Goal: Task Accomplishment & Management: Manage account settings

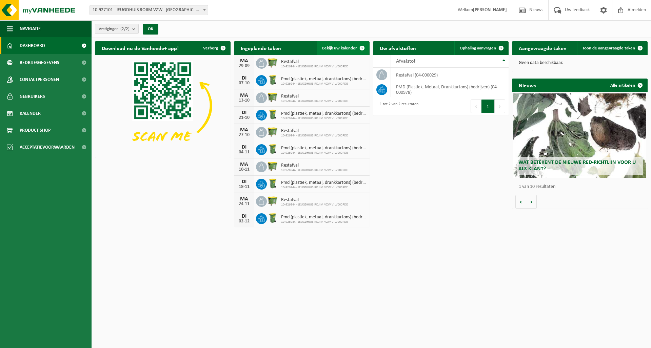
click at [340, 51] on link "Bekijk uw kalender" at bounding box center [342, 48] width 52 height 14
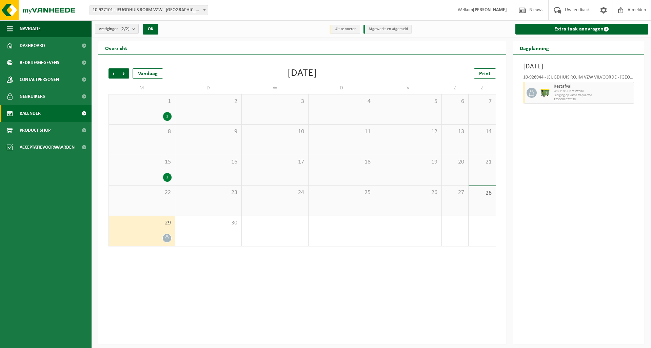
click at [621, 95] on span "Lediging op vaste frequentie" at bounding box center [592, 96] width 79 height 4
click at [547, 94] on img at bounding box center [545, 93] width 10 height 10
click at [188, 211] on div "23" at bounding box center [208, 201] width 66 height 30
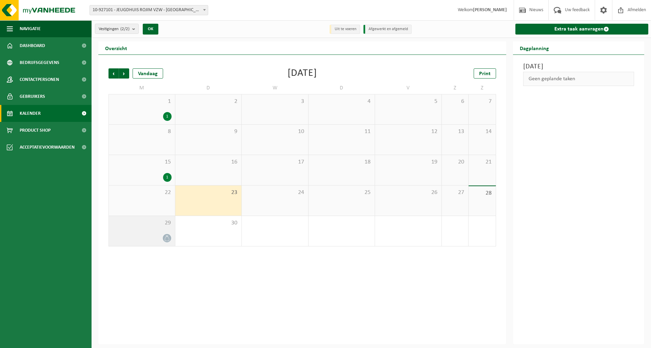
click at [153, 236] on div at bounding box center [141, 238] width 59 height 9
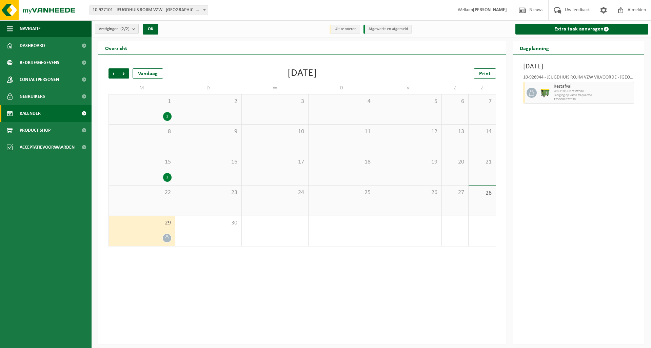
click at [548, 94] on img at bounding box center [545, 93] width 10 height 10
click at [531, 94] on icon at bounding box center [531, 93] width 6 height 6
click at [523, 96] on div at bounding box center [530, 93] width 15 height 22
click at [580, 80] on div "10-926944 - JEUGDHUIS ROJIM VZW VILVOORDE - [GEOGRAPHIC_DATA]" at bounding box center [578, 78] width 111 height 7
click at [137, 243] on div at bounding box center [141, 238] width 59 height 9
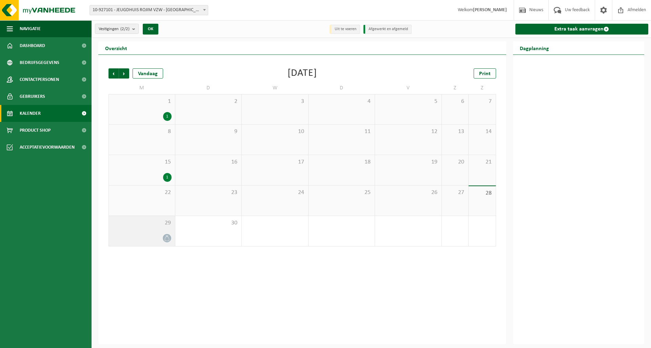
click at [140, 239] on div at bounding box center [141, 238] width 59 height 9
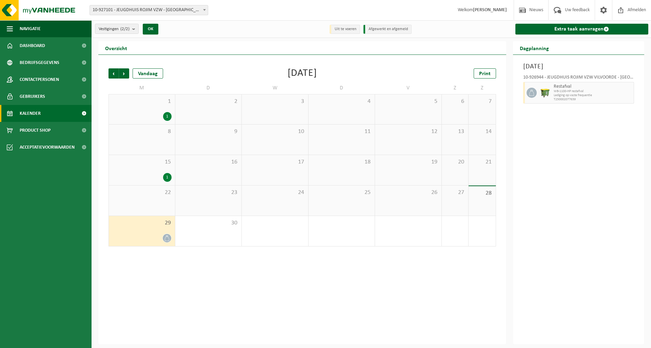
click at [545, 95] on img at bounding box center [545, 93] width 10 height 10
click at [530, 92] on icon at bounding box center [531, 93] width 5 height 6
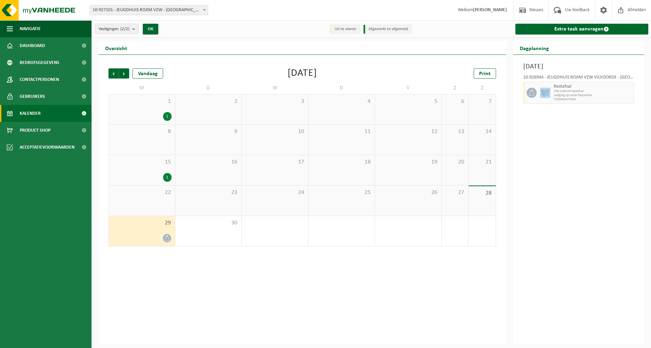
click at [530, 92] on icon at bounding box center [531, 93] width 5 height 6
click at [132, 225] on span "29" at bounding box center [141, 223] width 59 height 7
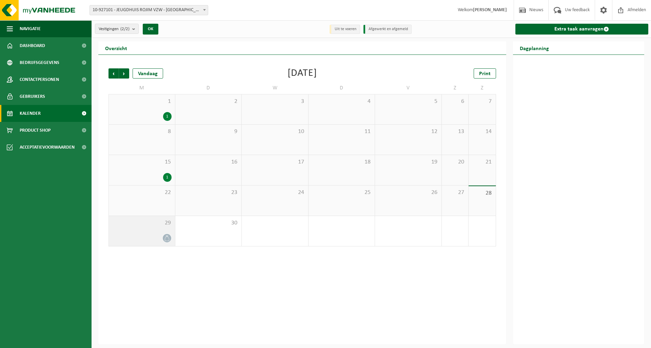
click at [167, 236] on icon at bounding box center [167, 238] width 6 height 6
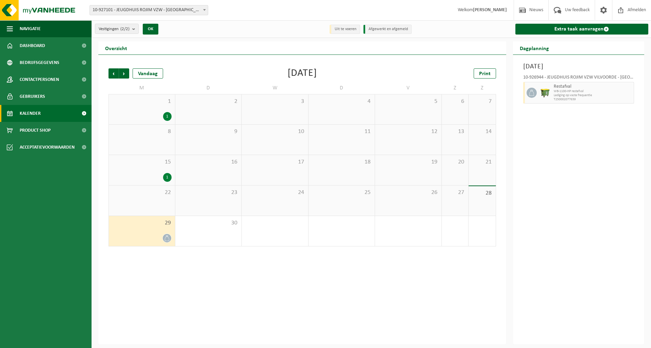
click at [532, 95] on icon at bounding box center [531, 93] width 6 height 6
click at [531, 95] on icon at bounding box center [531, 93] width 6 height 6
click at [123, 76] on span "Volgende" at bounding box center [124, 73] width 10 height 10
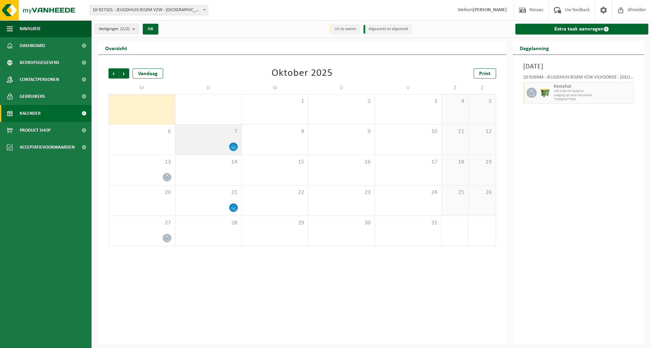
click at [222, 148] on div at bounding box center [209, 146] width 60 height 9
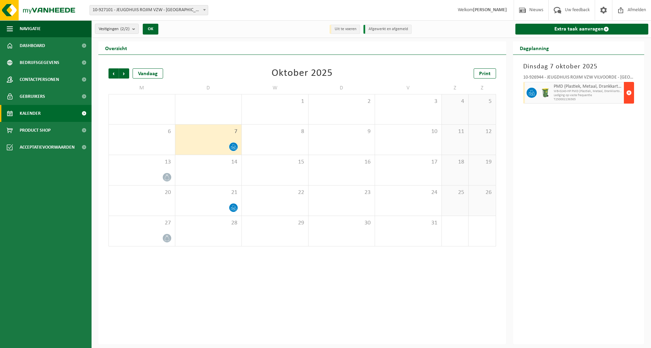
click at [628, 92] on span "button" at bounding box center [628, 93] width 5 height 14
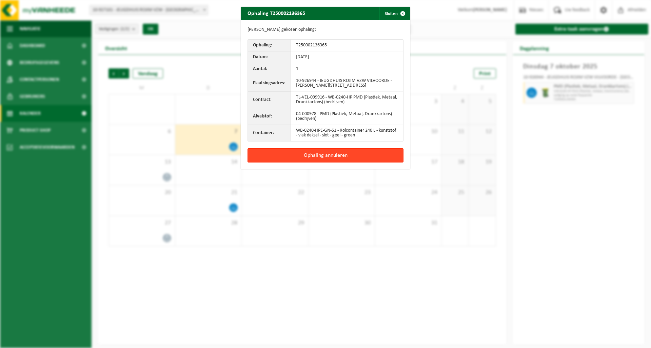
click at [327, 154] on button "Ophaling annuleren" at bounding box center [325, 155] width 156 height 14
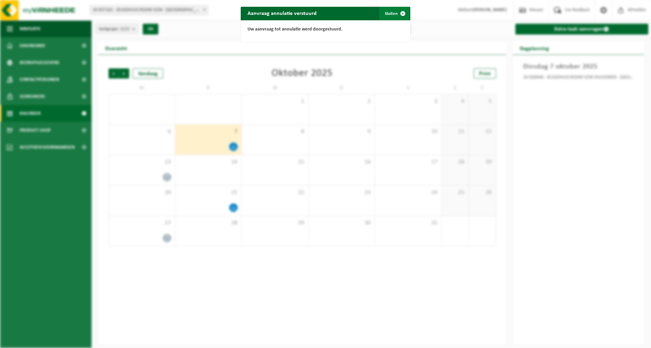
click at [396, 12] on span "button" at bounding box center [403, 14] width 14 height 14
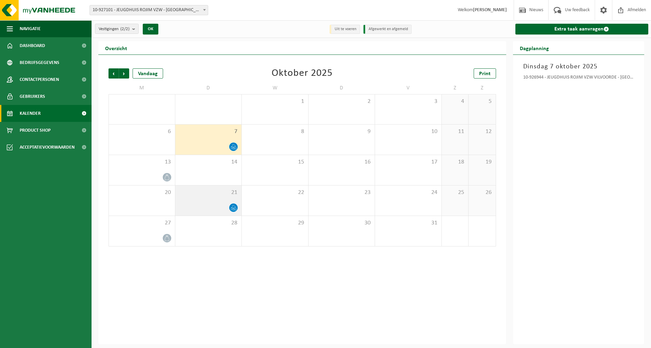
click at [211, 203] on div "21" at bounding box center [208, 201] width 66 height 30
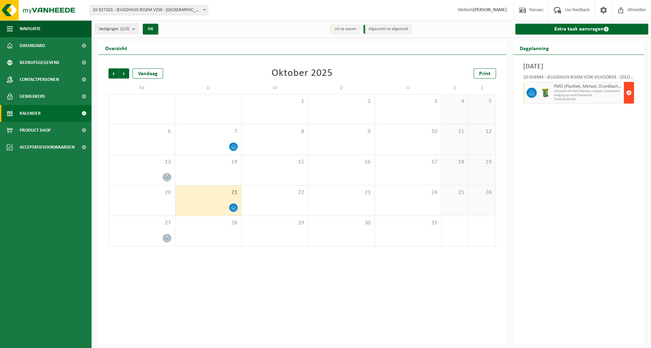
click at [627, 95] on span "button" at bounding box center [628, 93] width 5 height 14
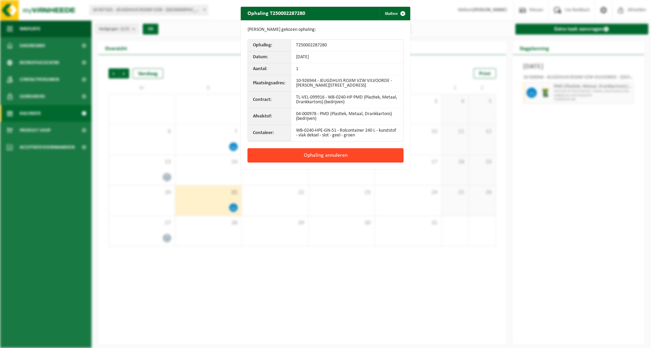
click at [304, 154] on button "Ophaling annuleren" at bounding box center [325, 155] width 156 height 14
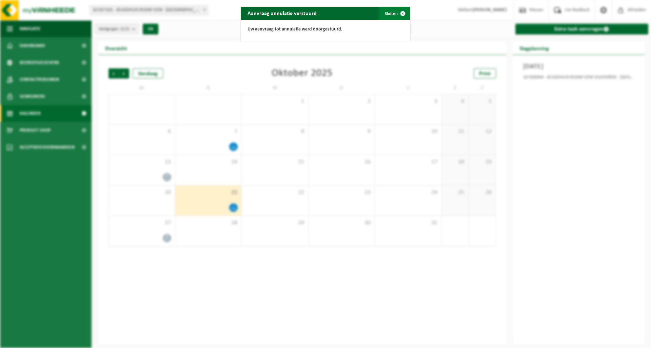
click at [400, 15] on span "button" at bounding box center [403, 14] width 14 height 14
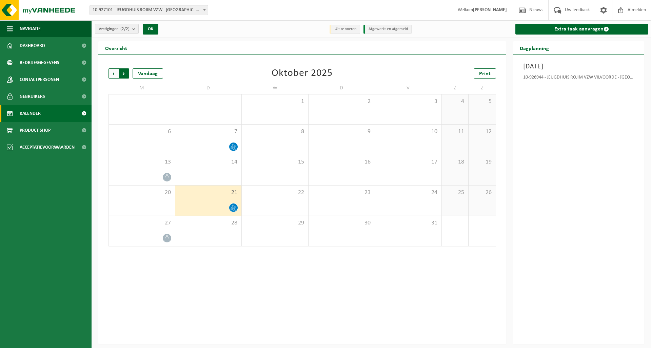
click at [112, 74] on span "Vorige" at bounding box center [113, 73] width 10 height 10
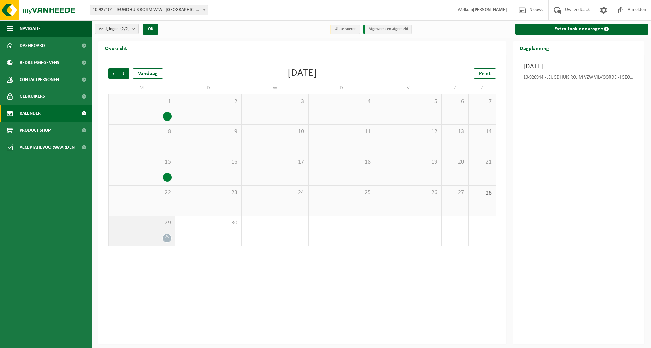
click at [166, 235] on span at bounding box center [167, 238] width 8 height 8
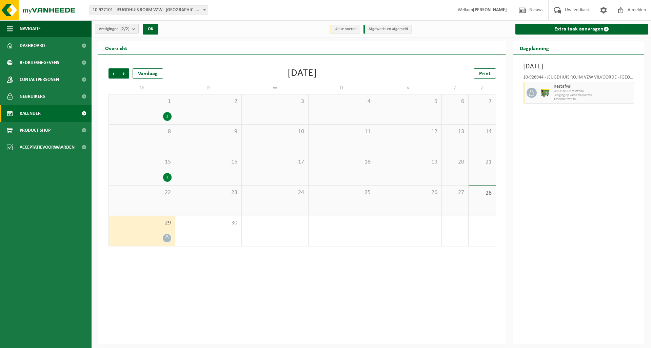
click at [631, 93] on span "WB-1100-HP restafval" at bounding box center [592, 91] width 79 height 4
click at [633, 77] on div "10-926944 - JEUGDHUIS ROJIM VZW VILVOORDE - [GEOGRAPHIC_DATA]" at bounding box center [578, 78] width 111 height 7
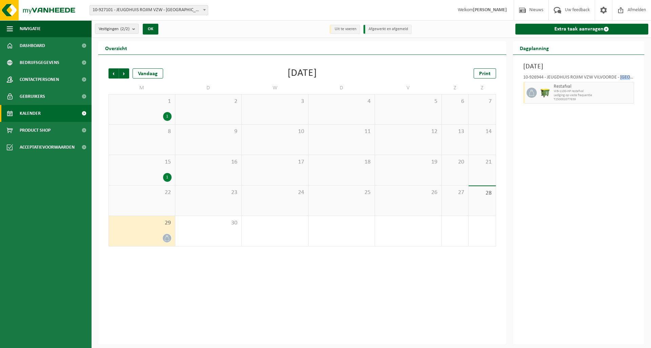
click at [633, 77] on div "10-926944 - JEUGDHUIS ROJIM VZW VILVOORDE - [GEOGRAPHIC_DATA]" at bounding box center [578, 78] width 111 height 7
click at [632, 78] on div "10-926944 - JEUGDHUIS ROJIM VZW VILVOORDE - [GEOGRAPHIC_DATA]" at bounding box center [578, 78] width 111 height 7
click at [523, 94] on div at bounding box center [530, 93] width 15 height 22
click at [628, 6] on span "Afmelden" at bounding box center [636, 10] width 22 height 20
